Goal: Transaction & Acquisition: Book appointment/travel/reservation

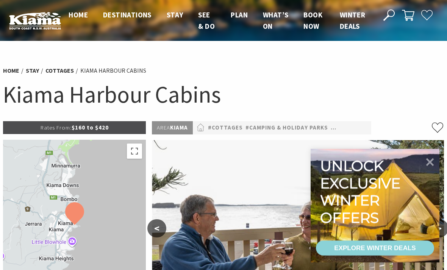
click at [259, 191] on img at bounding box center [298, 237] width 292 height 195
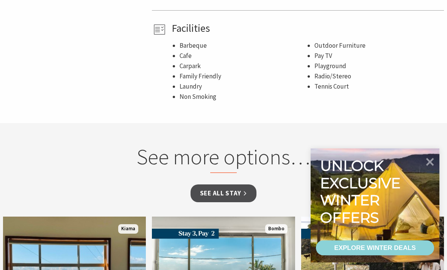
scroll to position [581, 0]
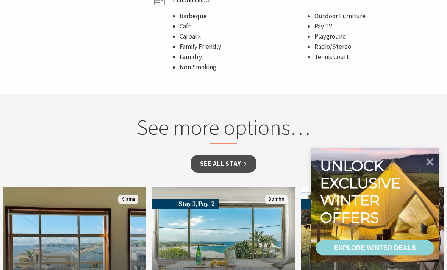
click at [234, 155] on link "See all Stay" at bounding box center [223, 164] width 66 height 18
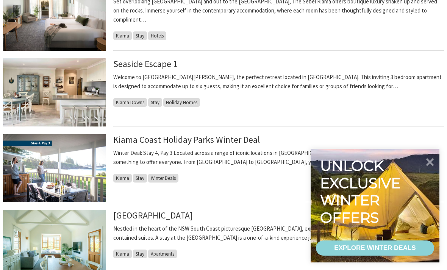
scroll to position [319, 0]
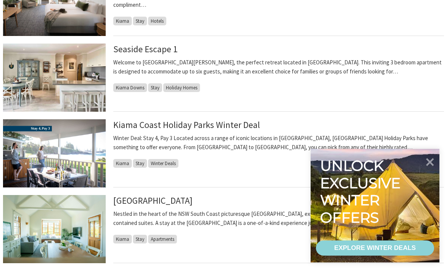
click at [133, 87] on span "Kiama Downs" at bounding box center [130, 87] width 34 height 9
click at [154, 52] on link "Seaside Escape 1" at bounding box center [145, 49] width 64 height 11
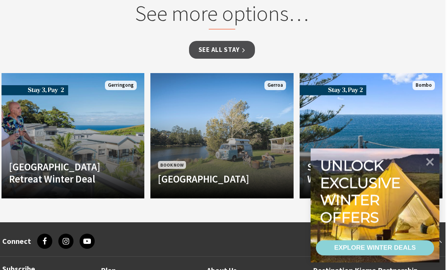
scroll to position [572, 2]
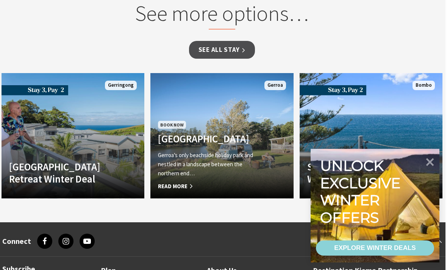
click at [185, 189] on span "Read More" at bounding box center [211, 186] width 106 height 9
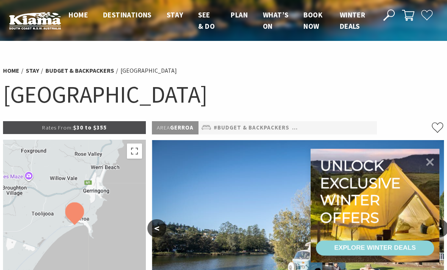
select select "3"
select select "2"
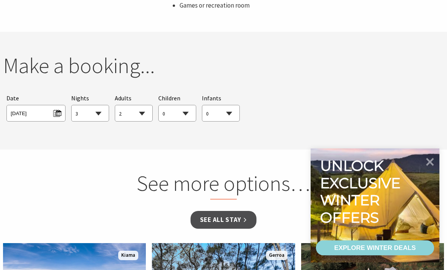
scroll to position [679, 0]
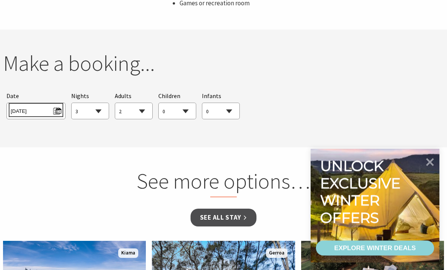
click at [58, 109] on span "[DATE]" at bounding box center [36, 110] width 50 height 10
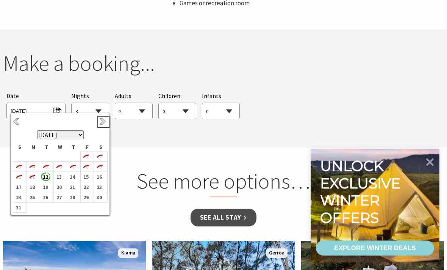
click at [104, 122] on link "Next" at bounding box center [103, 122] width 8 height 8
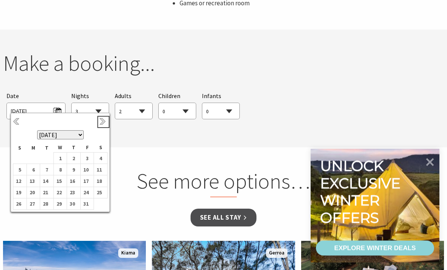
click at [103, 122] on link "Next" at bounding box center [103, 122] width 8 height 8
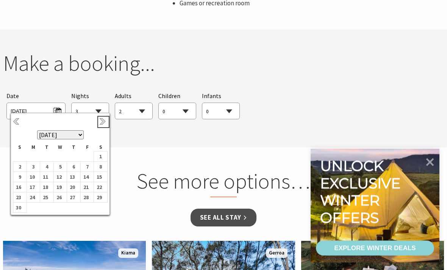
click at [104, 122] on link "Next" at bounding box center [103, 122] width 8 height 8
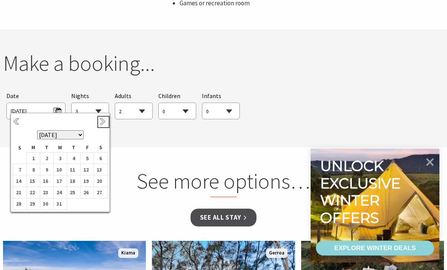
click at [103, 122] on link "Next" at bounding box center [103, 122] width 8 height 8
click at [33, 182] on b "12" at bounding box center [32, 181] width 10 height 10
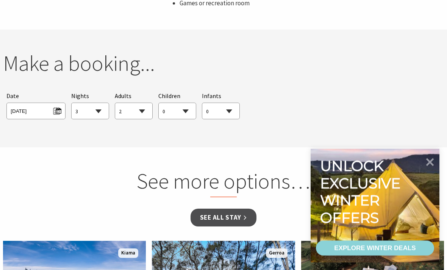
click at [99, 108] on select "1 2 3 4 5 6 7 8 9 10 11 12 13 14 15 16 17 18 19 20 21 22 23 24 25 26 27 28 29 30" at bounding box center [90, 111] width 37 height 17
select select "5"
click at [186, 110] on select "0 1 2 3 4 5 6 7 8 9 10 11 12 13 14 15 16 17 18 19 20 21 22 23 24 25 26 27 28 29…" at bounding box center [177, 111] width 37 height 17
select select "2"
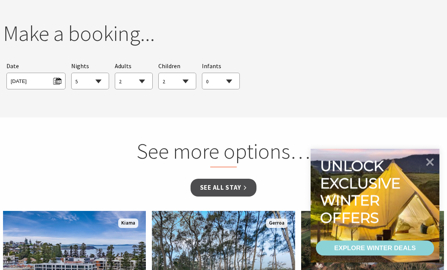
scroll to position [709, 2]
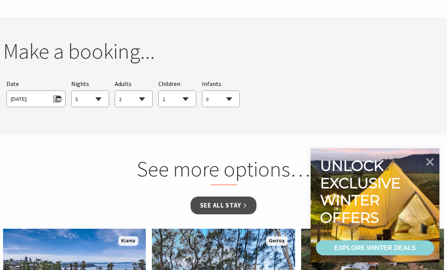
click at [328, 62] on h2 "Make a booking..." at bounding box center [223, 52] width 441 height 26
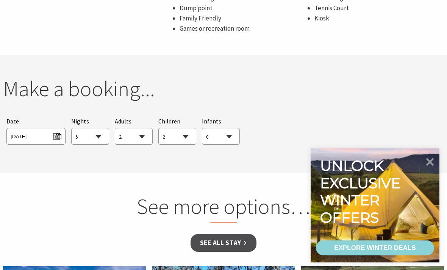
scroll to position [653, 0]
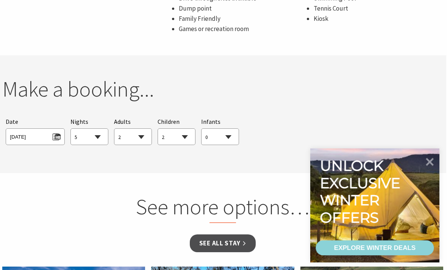
click at [204, 206] on h2 "See more options…" at bounding box center [223, 208] width 284 height 29
click at [209, 240] on link "See all Stay" at bounding box center [223, 244] width 66 height 18
